Goal: Navigation & Orientation: Find specific page/section

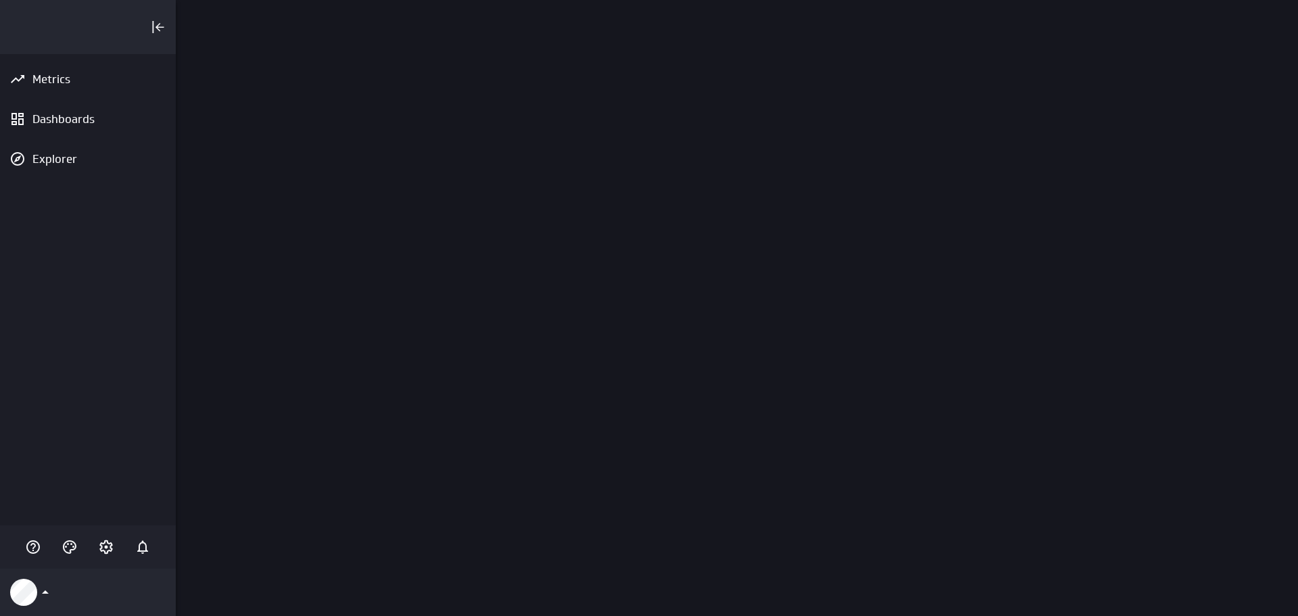
scroll to position [637, 1144]
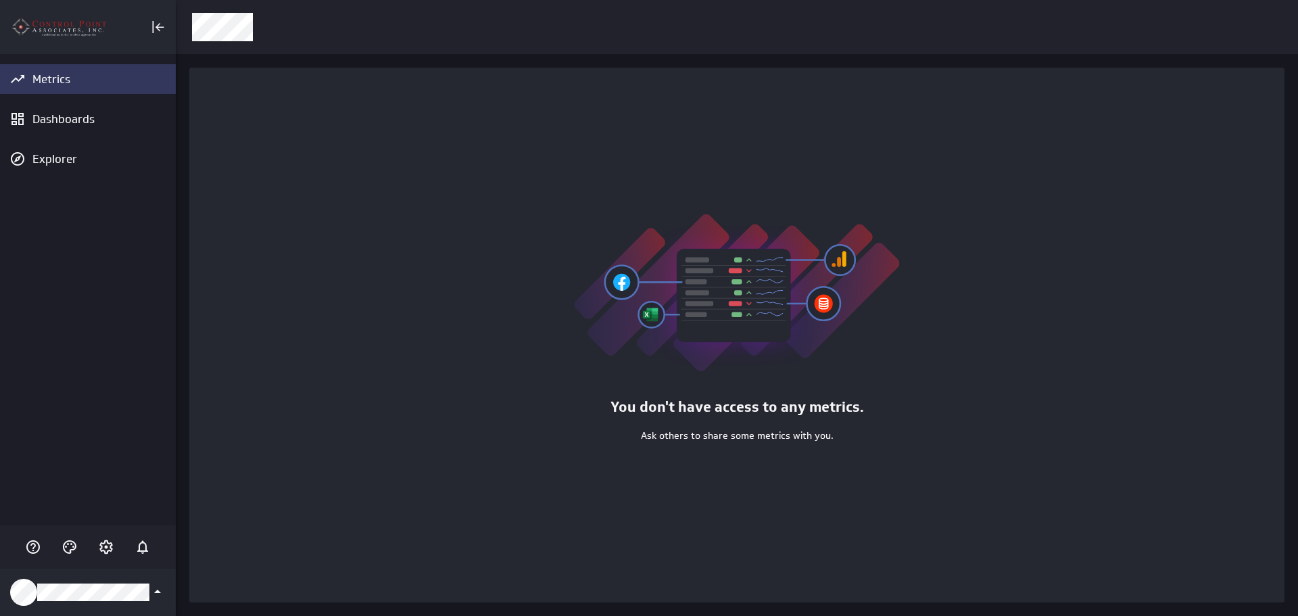
scroll to position [637, 1144]
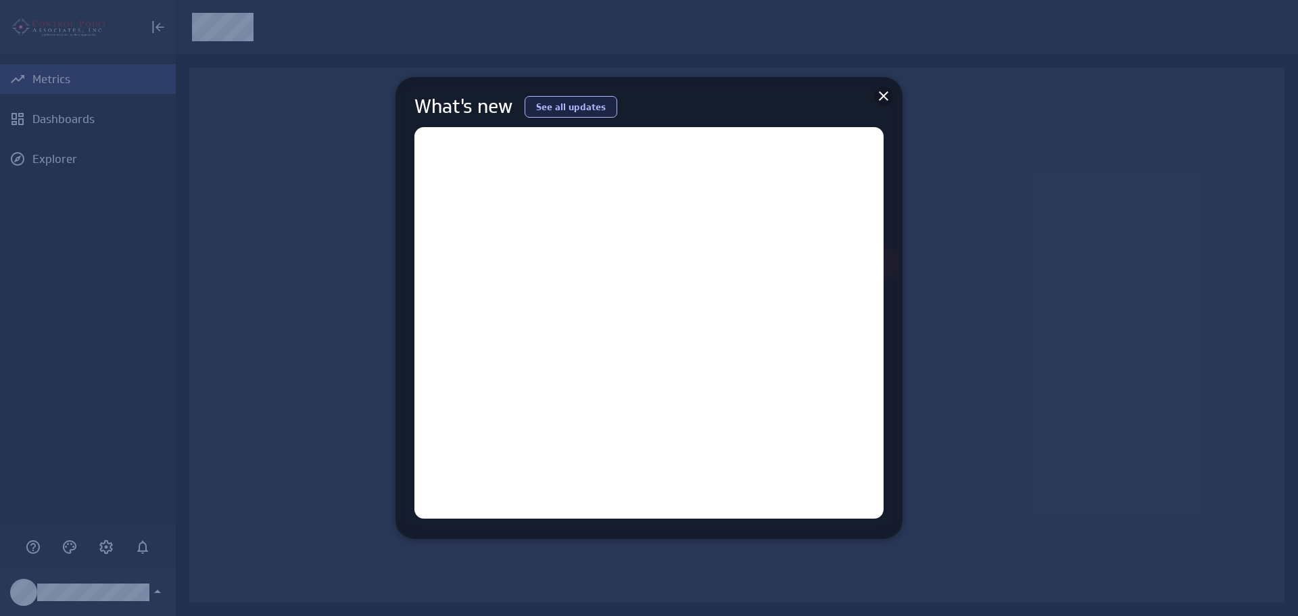
click at [886, 96] on icon at bounding box center [884, 96] width 16 height 16
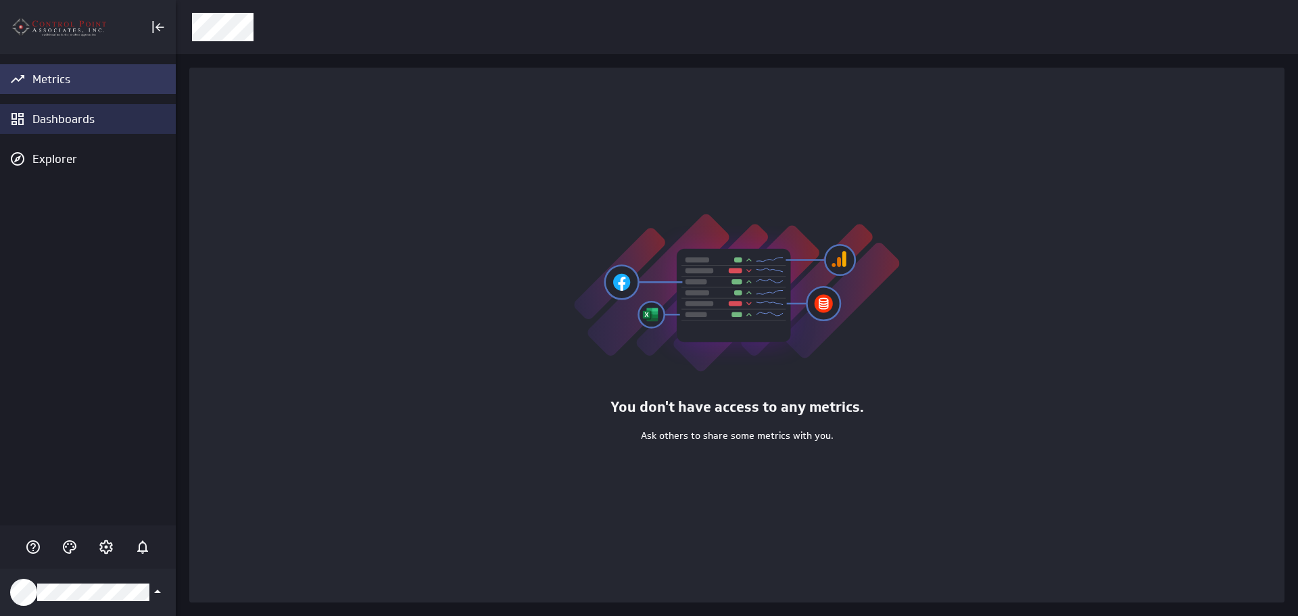
click at [80, 120] on div "Dashboards" at bounding box center [102, 119] width 140 height 15
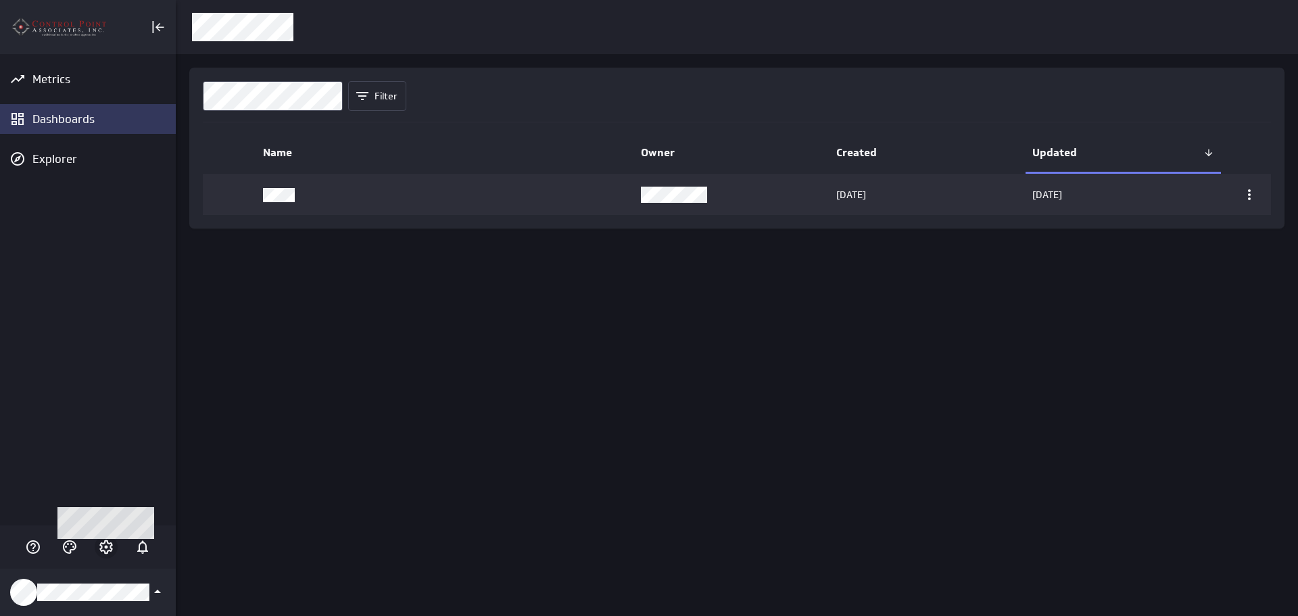
click at [112, 555] on icon "Account and settings" at bounding box center [106, 547] width 16 height 16
click at [79, 339] on div at bounding box center [649, 308] width 1298 height 616
click at [108, 548] on icon "Account and settings" at bounding box center [106, 547] width 16 height 16
click at [45, 89] on div at bounding box center [649, 308] width 1298 height 616
click at [156, 595] on icon "Klipfolio Account" at bounding box center [157, 592] width 16 height 16
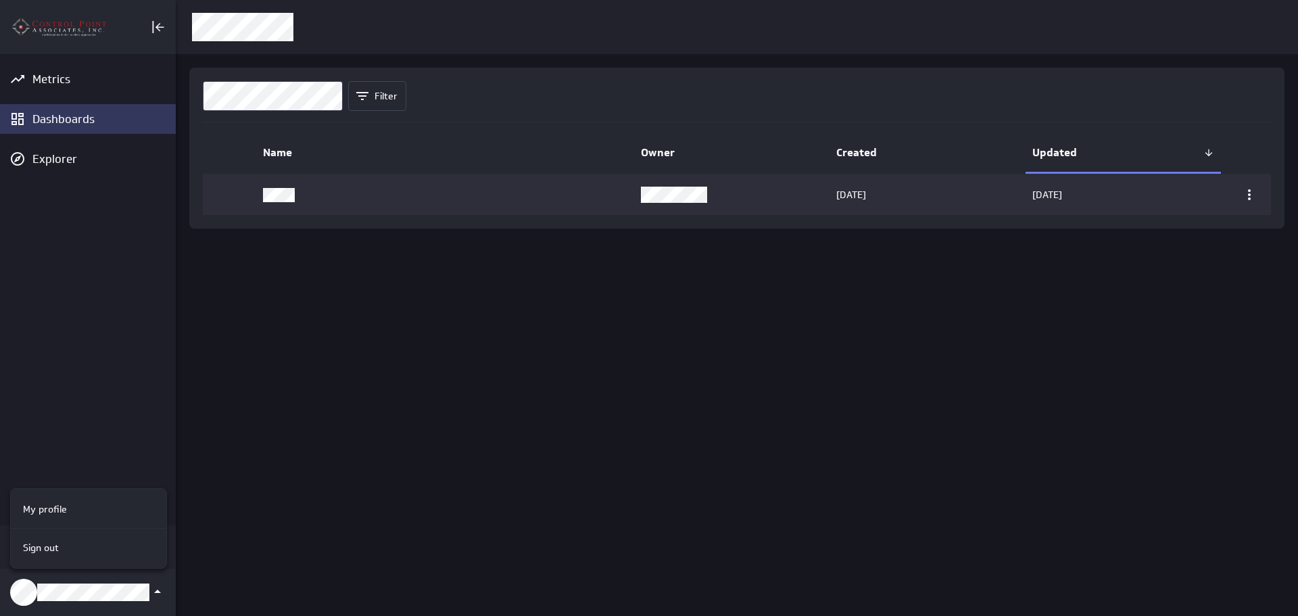
click at [158, 591] on div at bounding box center [649, 308] width 1298 height 616
click at [106, 545] on icon "Account and settings" at bounding box center [106, 547] width 16 height 16
click at [36, 310] on div at bounding box center [649, 308] width 1298 height 616
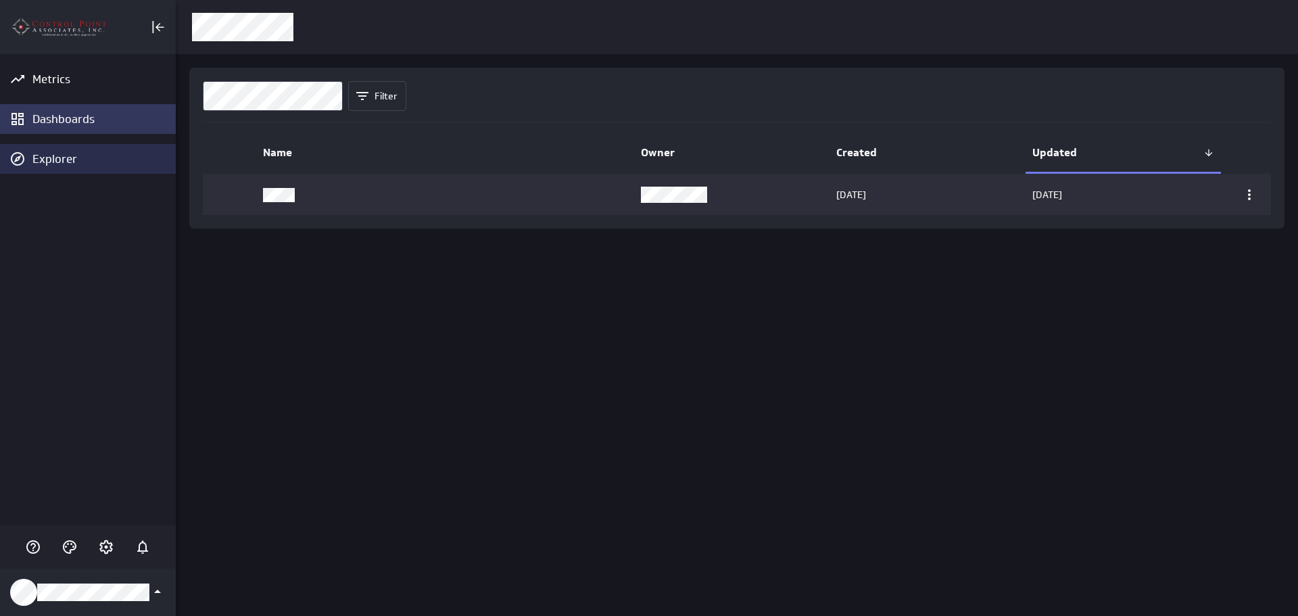
click at [77, 160] on div "Explorer" at bounding box center [102, 158] width 140 height 15
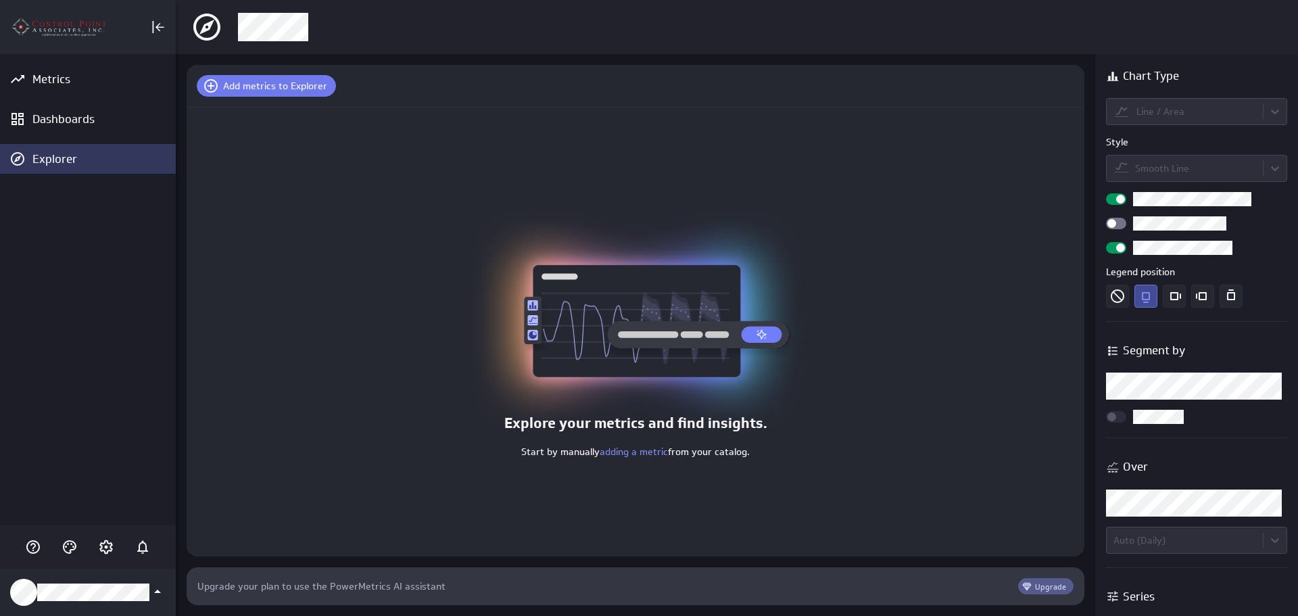
scroll to position [59, 919]
click at [72, 121] on div "Dashboards" at bounding box center [102, 119] width 140 height 15
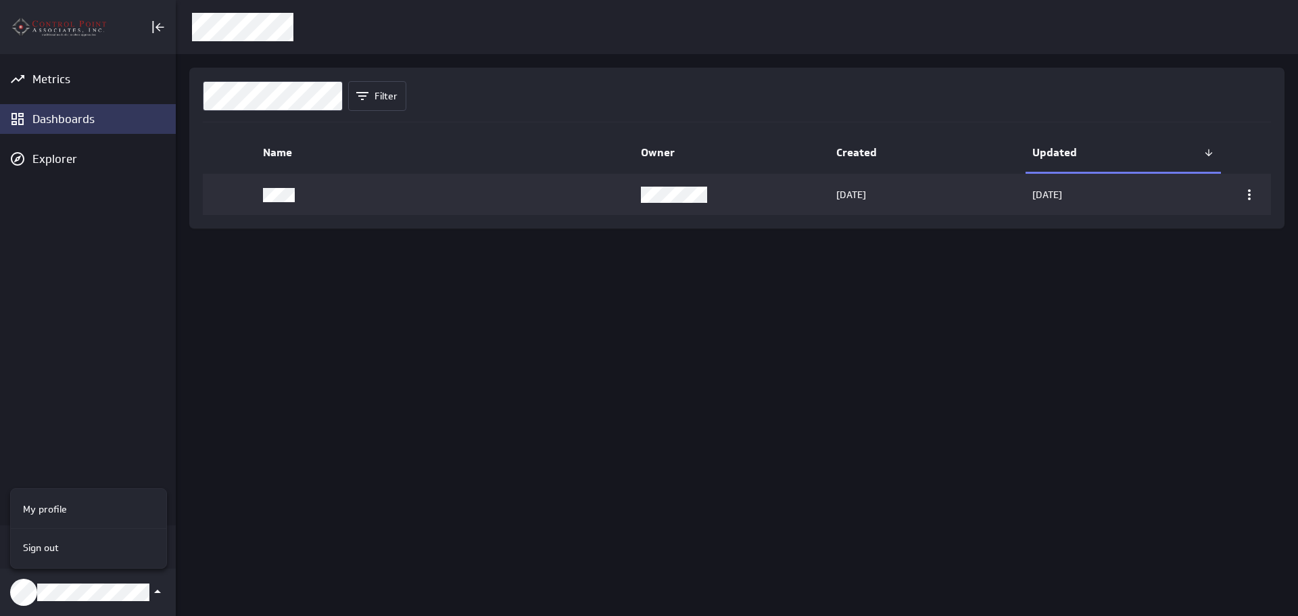
click at [126, 337] on div at bounding box center [649, 308] width 1298 height 616
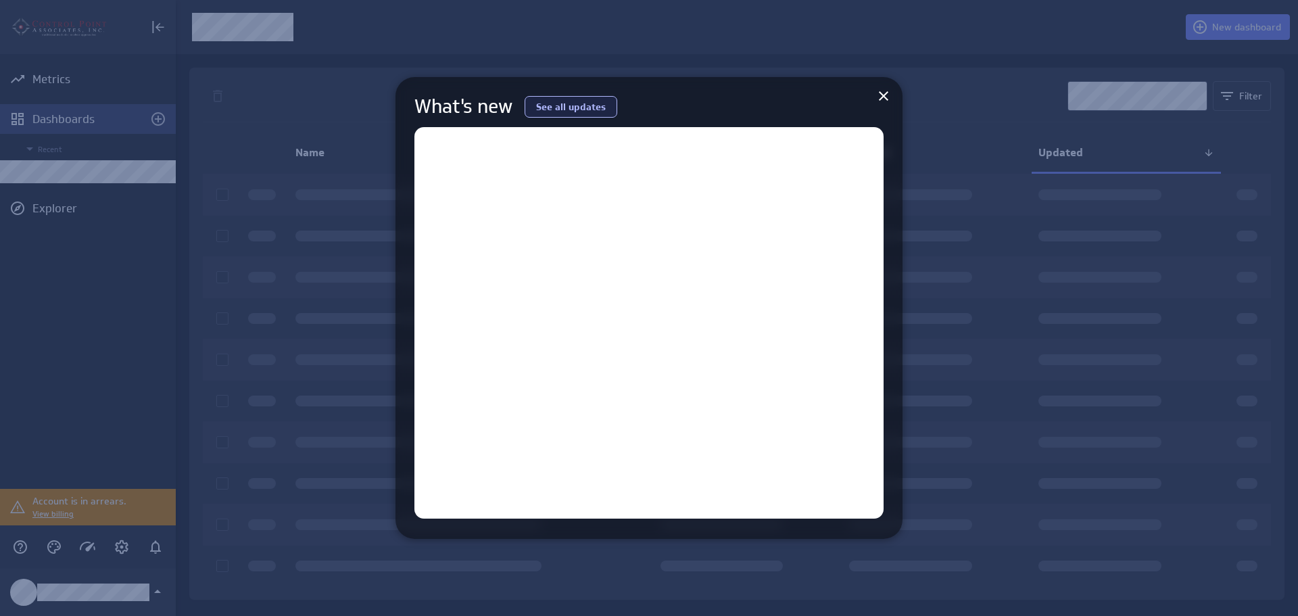
scroll to position [637, 1144]
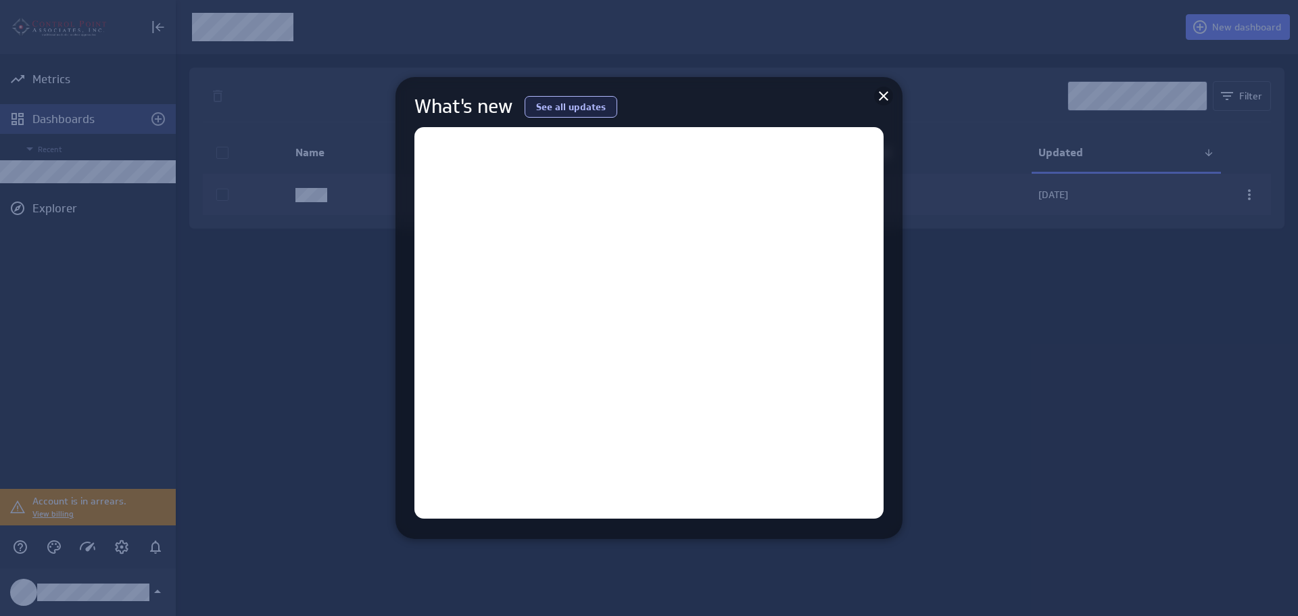
click at [878, 98] on icon at bounding box center [884, 96] width 16 height 16
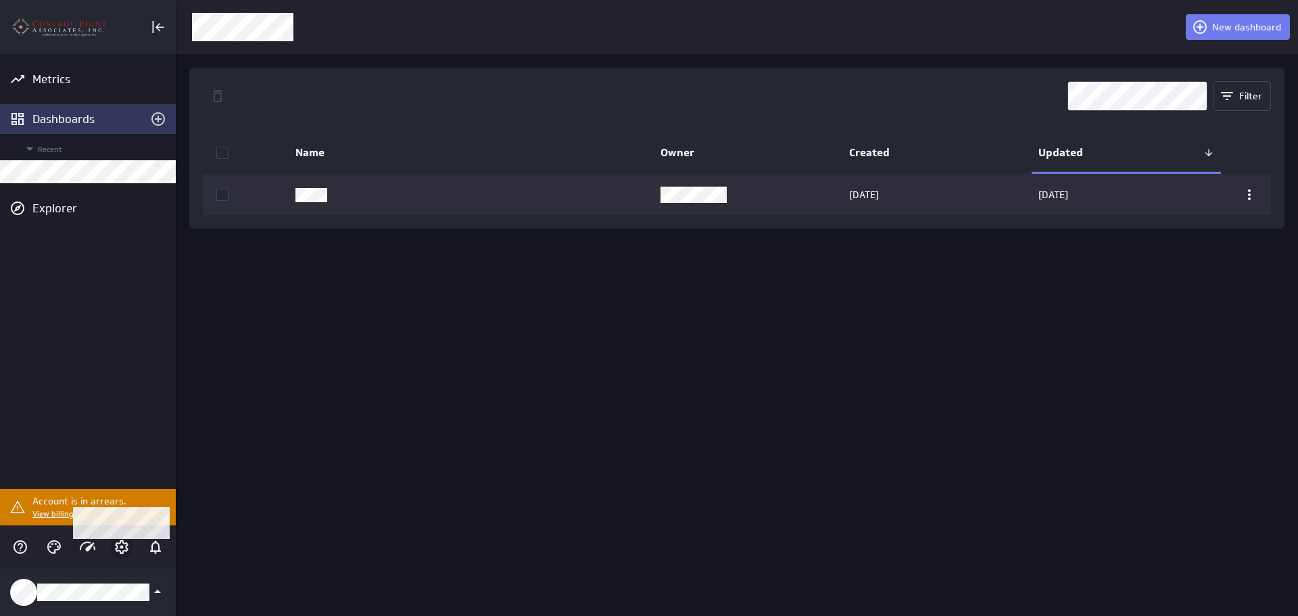
click at [118, 552] on icon "Account and settings" at bounding box center [122, 547] width 16 height 16
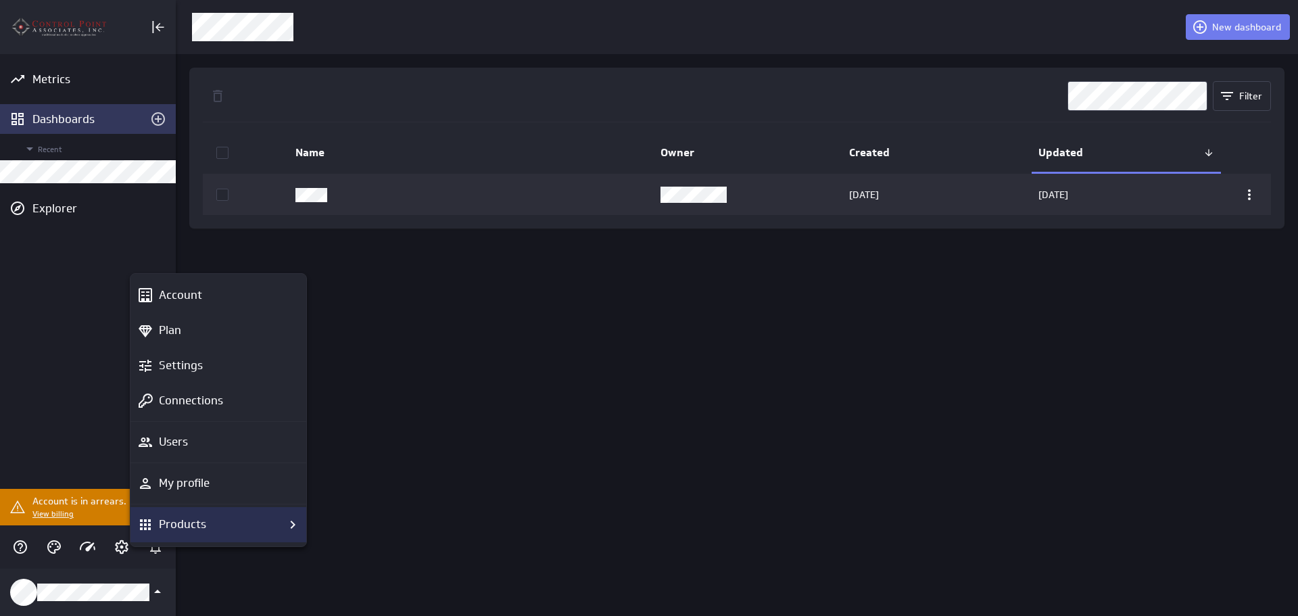
click at [190, 518] on p "Products" at bounding box center [182, 524] width 47 height 17
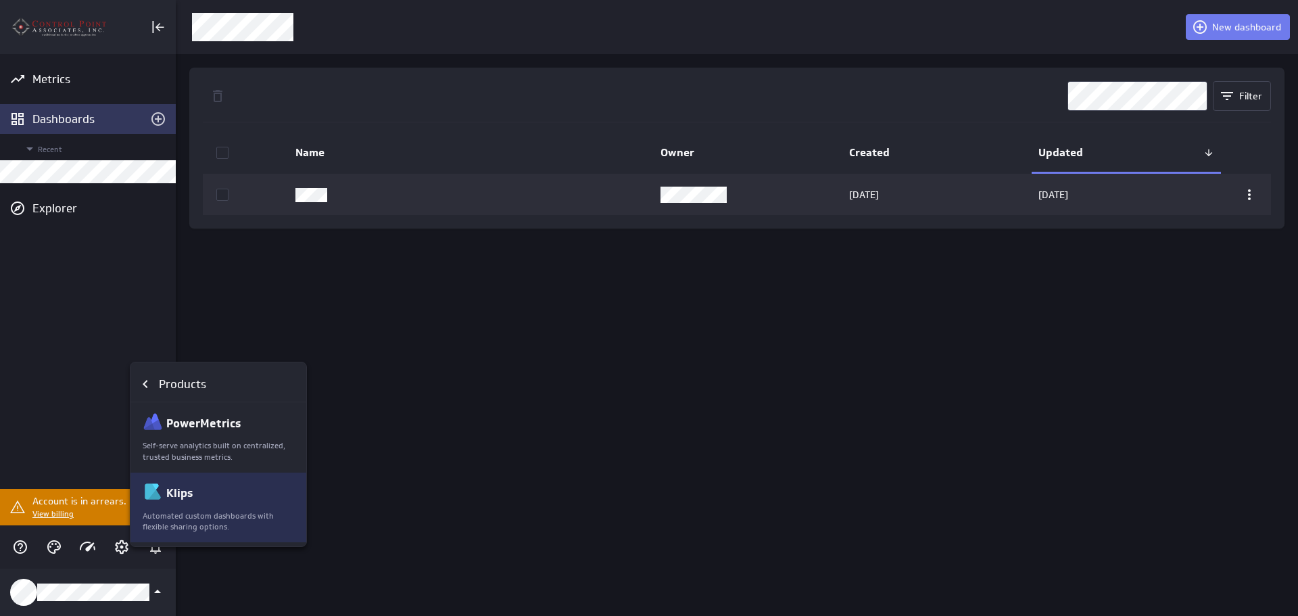
click at [193, 495] on div "Klips" at bounding box center [219, 492] width 153 height 23
